Goal: Information Seeking & Learning: Check status

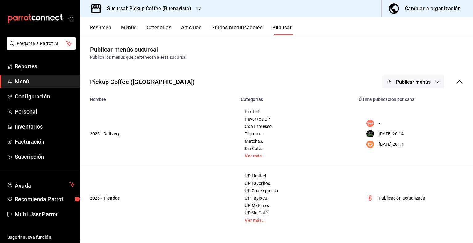
click at [196, 14] on div "Sucursal: Pickup Coffee (Buenavista)" at bounding box center [144, 8] width 118 height 17
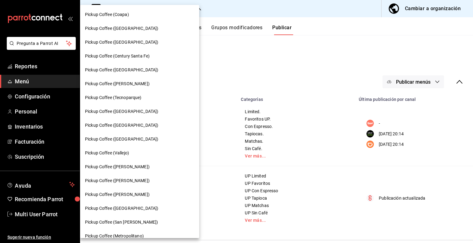
scroll to position [98, 0]
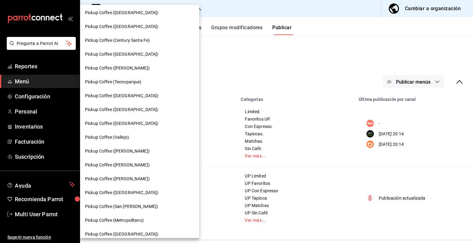
click at [155, 148] on div "Pickup Coffee ([PERSON_NAME])" at bounding box center [139, 151] width 109 height 6
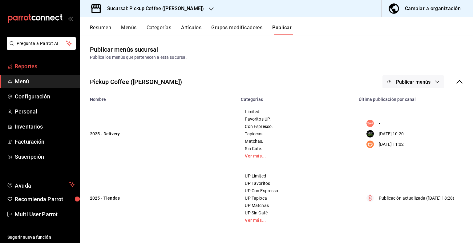
click at [30, 66] on span "Reportes" at bounding box center [45, 66] width 60 height 8
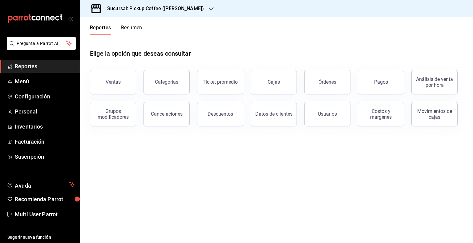
click at [134, 30] on button "Resumen" at bounding box center [131, 30] width 21 height 10
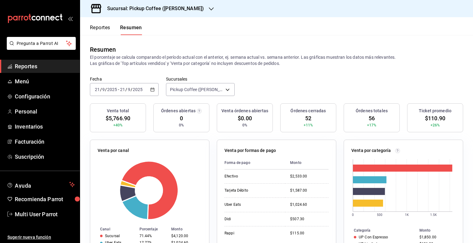
click at [151, 89] on icon "button" at bounding box center [152, 89] width 4 height 4
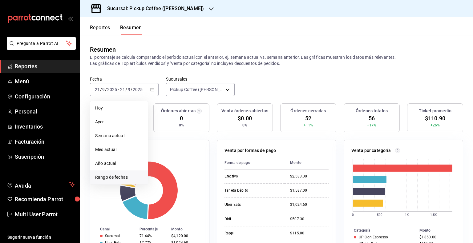
click at [130, 172] on li "Rango de fechas" at bounding box center [119, 178] width 58 height 14
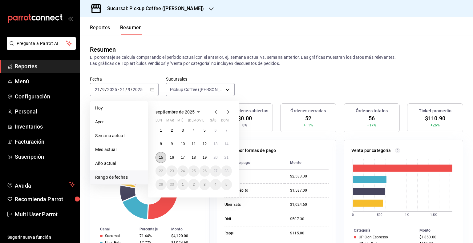
click at [161, 158] on abbr "15" at bounding box center [161, 157] width 4 height 4
click at [227, 159] on abbr "21" at bounding box center [226, 157] width 4 height 4
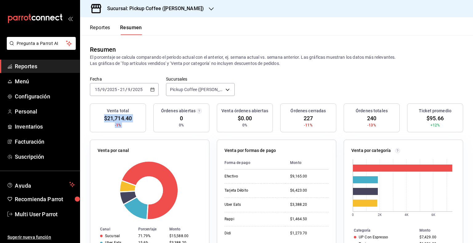
drag, startPoint x: 105, startPoint y: 118, endPoint x: 159, endPoint y: 116, distance: 54.2
click at [159, 116] on div "Venta total $21,714.40 -1% Órdenes abiertas 0 0% Venta órdenes abiertas $0.00 0…" at bounding box center [276, 121] width 373 height 36
copy div "$21,714.40 -1%"
click at [214, 9] on icon "button" at bounding box center [211, 8] width 5 height 5
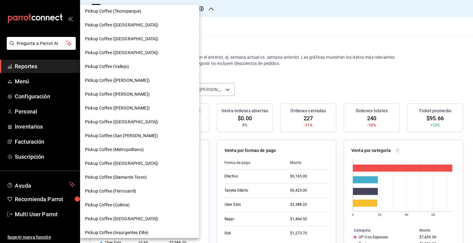
scroll to position [170, 0]
click at [140, 177] on span "Pickup Coffee (Diamante Toreo)" at bounding box center [116, 177] width 62 height 6
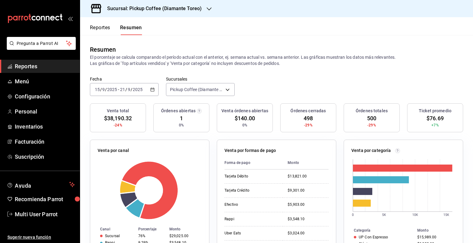
click at [151, 92] on div "[DATE] [DATE] - [DATE] [DATE]" at bounding box center [124, 89] width 69 height 13
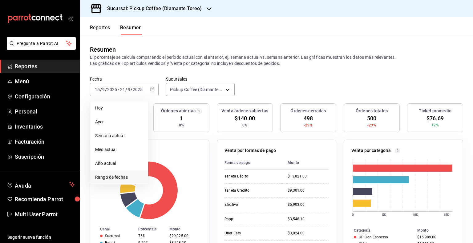
click at [132, 179] on span "Rango de fechas" at bounding box center [119, 177] width 48 height 6
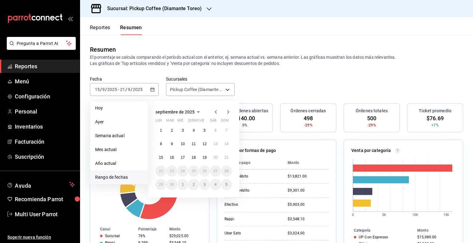
click at [132, 179] on span "Rango de fechas" at bounding box center [119, 177] width 48 height 6
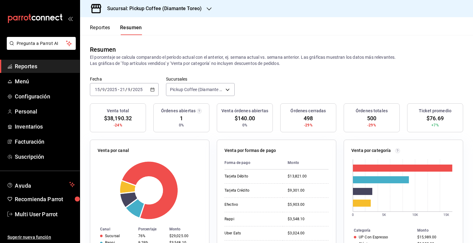
click at [105, 118] on span "$38,190.32" at bounding box center [118, 118] width 28 height 8
drag, startPoint x: 103, startPoint y: 118, endPoint x: 135, endPoint y: 118, distance: 32.0
click at [135, 118] on div "Venta total $38,190.32 -24%" at bounding box center [118, 117] width 56 height 29
copy span "$38,190.32"
click at [210, 9] on icon "button" at bounding box center [209, 8] width 5 height 5
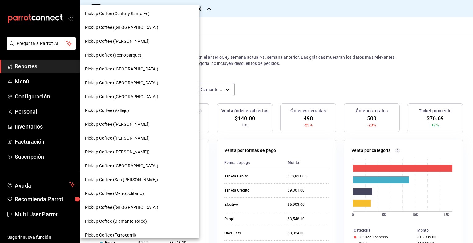
scroll to position [127, 0]
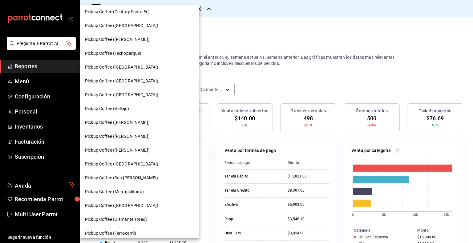
drag, startPoint x: 188, startPoint y: 147, endPoint x: 186, endPoint y: 167, distance: 19.9
click at [187, 171] on div at bounding box center [236, 121] width 473 height 243
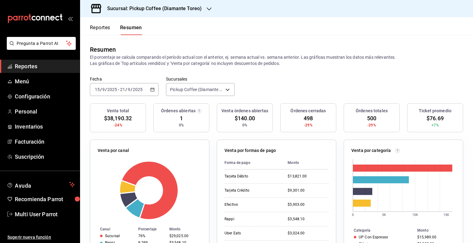
click at [205, 7] on div "Sucursal: Pickup Coffee (Diamante Toreo)" at bounding box center [149, 8] width 129 height 17
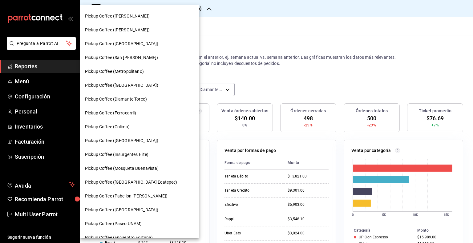
scroll to position [259, 0]
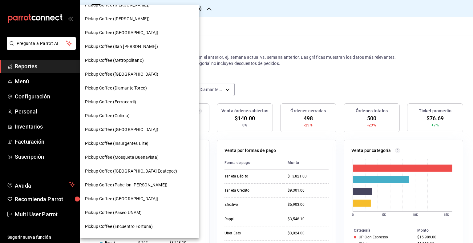
click at [126, 201] on span "Pickup Coffee ([GEOGRAPHIC_DATA])" at bounding box center [121, 199] width 73 height 6
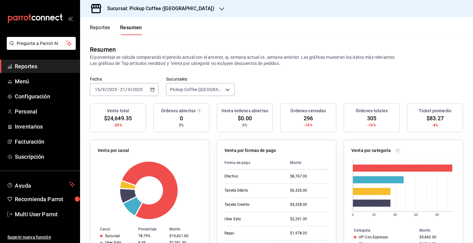
drag, startPoint x: 103, startPoint y: 117, endPoint x: 138, endPoint y: 119, distance: 34.9
click at [138, 119] on div "Venta total $24,649.35 -20%" at bounding box center [118, 117] width 56 height 29
click at [137, 126] on div "Venta total $24,649.35 -20%" at bounding box center [118, 117] width 56 height 29
drag, startPoint x: 104, startPoint y: 118, endPoint x: 132, endPoint y: 120, distance: 28.7
click at [132, 120] on div "Venta total $24,649.35 -20%" at bounding box center [118, 117] width 56 height 29
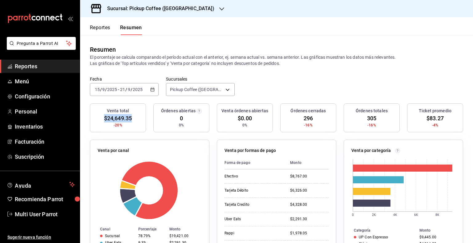
copy span "$24,649.35"
click at [207, 13] on div "Sucursal: Pickup Coffee ([GEOGRAPHIC_DATA])" at bounding box center [156, 8] width 142 height 17
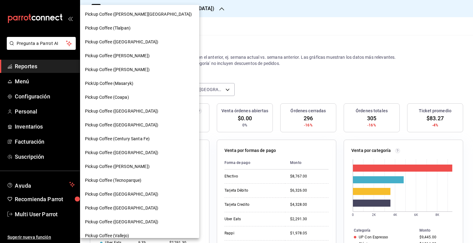
click at [207, 13] on div at bounding box center [236, 121] width 473 height 243
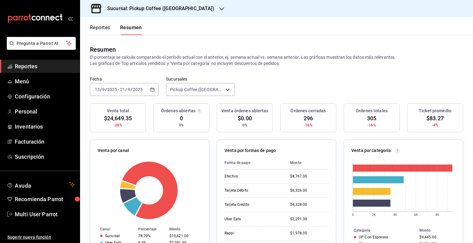
click at [219, 8] on icon "button" at bounding box center [221, 8] width 5 height 5
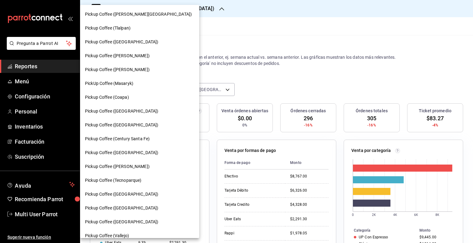
click at [139, 42] on div "Pickup Coffee ([GEOGRAPHIC_DATA])" at bounding box center [139, 42] width 109 height 6
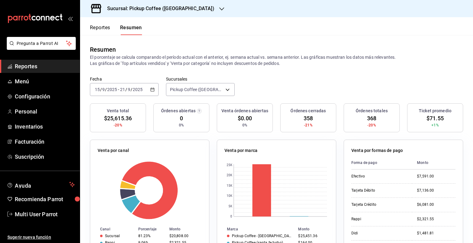
click at [102, 118] on div "Venta total $25,615.36 -20%" at bounding box center [118, 117] width 56 height 29
drag, startPoint x: 103, startPoint y: 117, endPoint x: 136, endPoint y: 118, distance: 32.6
click at [136, 118] on div "Venta total $25,615.36 -20%" at bounding box center [118, 117] width 56 height 29
click at [132, 119] on div "Venta total $25,615.36 -20%" at bounding box center [118, 117] width 56 height 29
click at [124, 118] on span "$25,615.36" at bounding box center [118, 118] width 28 height 8
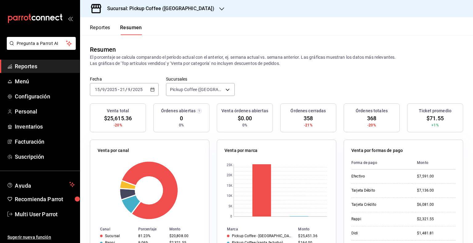
click at [104, 117] on span "$25,615.36" at bounding box center [118, 118] width 28 height 8
drag, startPoint x: 105, startPoint y: 118, endPoint x: 135, endPoint y: 118, distance: 30.5
click at [135, 118] on div "Venta total $25,615.36 -20%" at bounding box center [118, 117] width 56 height 29
copy span "$25,615.36"
click at [195, 13] on div "Sucursal: Pickup Coffee ([GEOGRAPHIC_DATA])" at bounding box center [156, 8] width 142 height 17
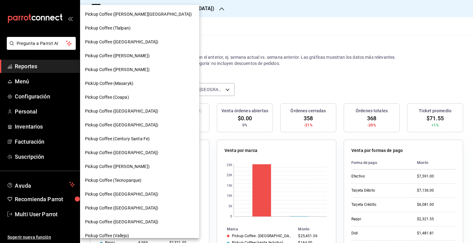
click at [153, 136] on div "Pickup Coffee (Century Santa Fe)" at bounding box center [139, 139] width 109 height 6
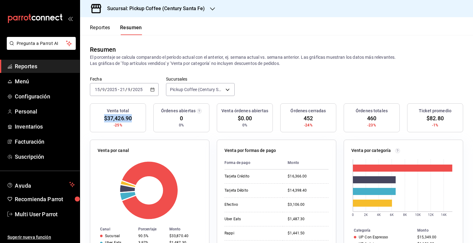
drag, startPoint x: 104, startPoint y: 118, endPoint x: 131, endPoint y: 117, distance: 27.1
click at [131, 117] on span "$37,426.90" at bounding box center [118, 118] width 28 height 8
copy span "$37,426.90"
click at [211, 8] on icon "button" at bounding box center [212, 8] width 5 height 5
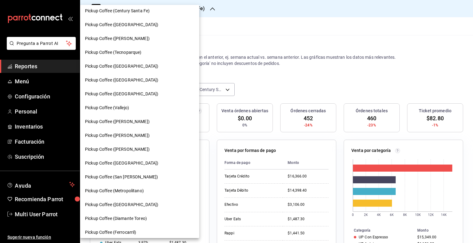
scroll to position [140, 0]
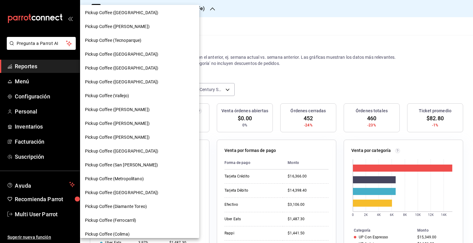
click at [135, 193] on span "Pickup Coffee ([GEOGRAPHIC_DATA])" at bounding box center [121, 193] width 73 height 6
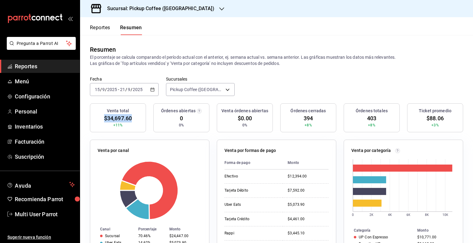
drag, startPoint x: 104, startPoint y: 117, endPoint x: 131, endPoint y: 119, distance: 26.8
click at [131, 119] on span "$34,697.60" at bounding box center [118, 118] width 28 height 8
copy span "$34,697.60"
click at [99, 31] on button "Reportes" at bounding box center [100, 30] width 20 height 10
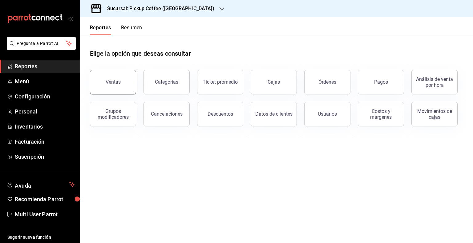
click at [121, 83] on button "Ventas" at bounding box center [113, 82] width 46 height 25
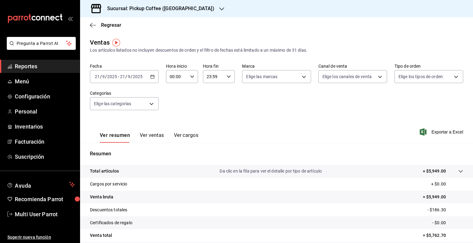
click at [151, 74] on div "[DATE] [DATE] - [DATE] [DATE]" at bounding box center [124, 76] width 69 height 13
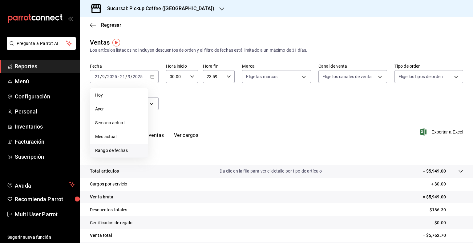
click at [117, 151] on span "Rango de fechas" at bounding box center [119, 150] width 48 height 6
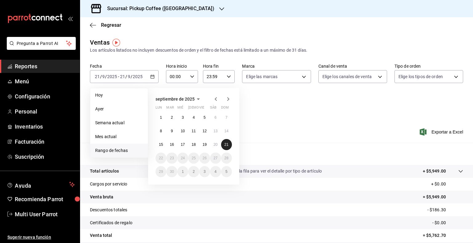
drag, startPoint x: 160, startPoint y: 146, endPoint x: 228, endPoint y: 148, distance: 67.4
click at [228, 148] on button "21" at bounding box center [226, 144] width 11 height 11
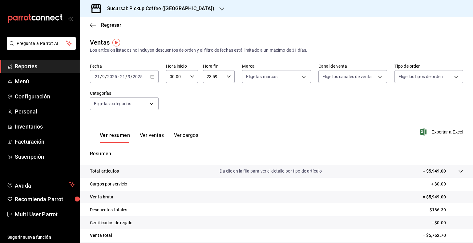
click at [152, 77] on icon "button" at bounding box center [152, 76] width 4 height 4
click at [150, 73] on div "[DATE] [DATE] - [DATE] [DATE]" at bounding box center [124, 76] width 69 height 13
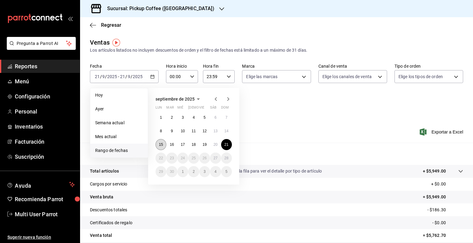
click at [156, 143] on button "15" at bounding box center [160, 144] width 11 height 11
click at [225, 146] on abbr "21" at bounding box center [226, 145] width 4 height 4
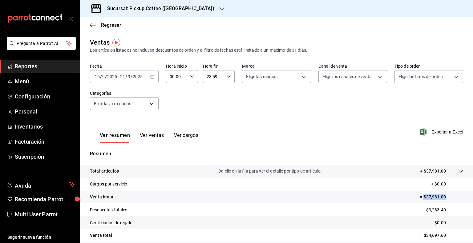
drag, startPoint x: 418, startPoint y: 196, endPoint x: 449, endPoint y: 201, distance: 31.7
click at [449, 201] on tr "Venta bruta = $37,981.00" at bounding box center [276, 197] width 393 height 13
copy p "$37,981.00"
click at [219, 8] on icon "button" at bounding box center [221, 8] width 5 height 5
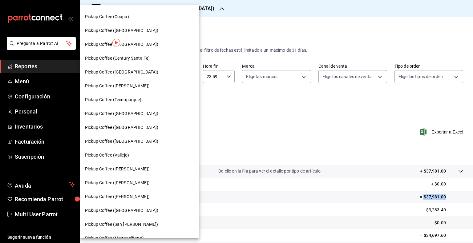
scroll to position [85, 0]
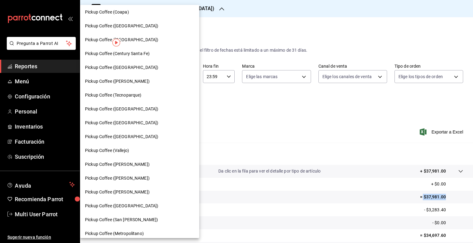
click at [156, 165] on div "Pickup Coffee ([PERSON_NAME])" at bounding box center [139, 164] width 109 height 6
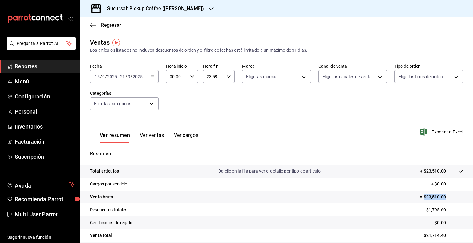
drag, startPoint x: 420, startPoint y: 197, endPoint x: 448, endPoint y: 201, distance: 28.6
click at [448, 201] on tr "Venta bruta = $23,510.00" at bounding box center [276, 197] width 393 height 13
copy p "$23,510.00"
click at [223, 10] on div "Sucursal: Pickup Coffee ([PERSON_NAME])" at bounding box center [276, 8] width 393 height 17
click at [214, 7] on icon "button" at bounding box center [211, 8] width 5 height 5
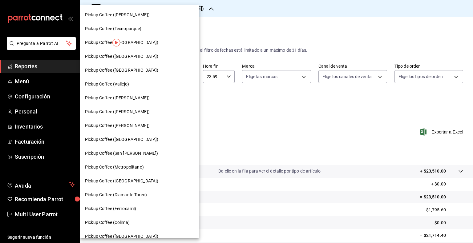
scroll to position [152, 0]
click at [149, 195] on div "Pickup Coffee (Diamante Toreo)" at bounding box center [139, 194] width 109 height 6
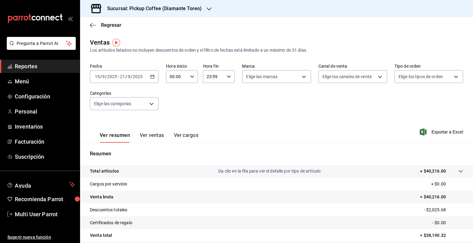
drag, startPoint x: 417, startPoint y: 198, endPoint x: 452, endPoint y: 198, distance: 35.4
click at [452, 198] on p "= $40,216.00" at bounding box center [441, 197] width 43 height 6
click at [209, 9] on icon "button" at bounding box center [209, 8] width 5 height 5
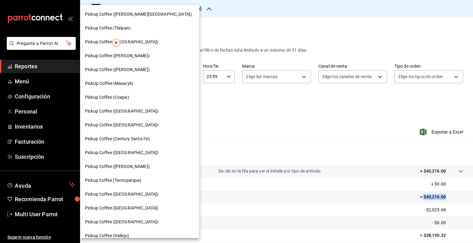
click at [147, 134] on div "Pickup Coffee (Century Santa Fe)" at bounding box center [139, 139] width 119 height 14
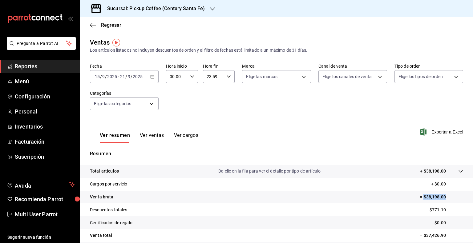
drag, startPoint x: 417, startPoint y: 198, endPoint x: 453, endPoint y: 198, distance: 36.6
click at [453, 198] on p "= $38,198.00" at bounding box center [441, 197] width 43 height 6
copy p "$38,198.00"
